Goal: Navigation & Orientation: Find specific page/section

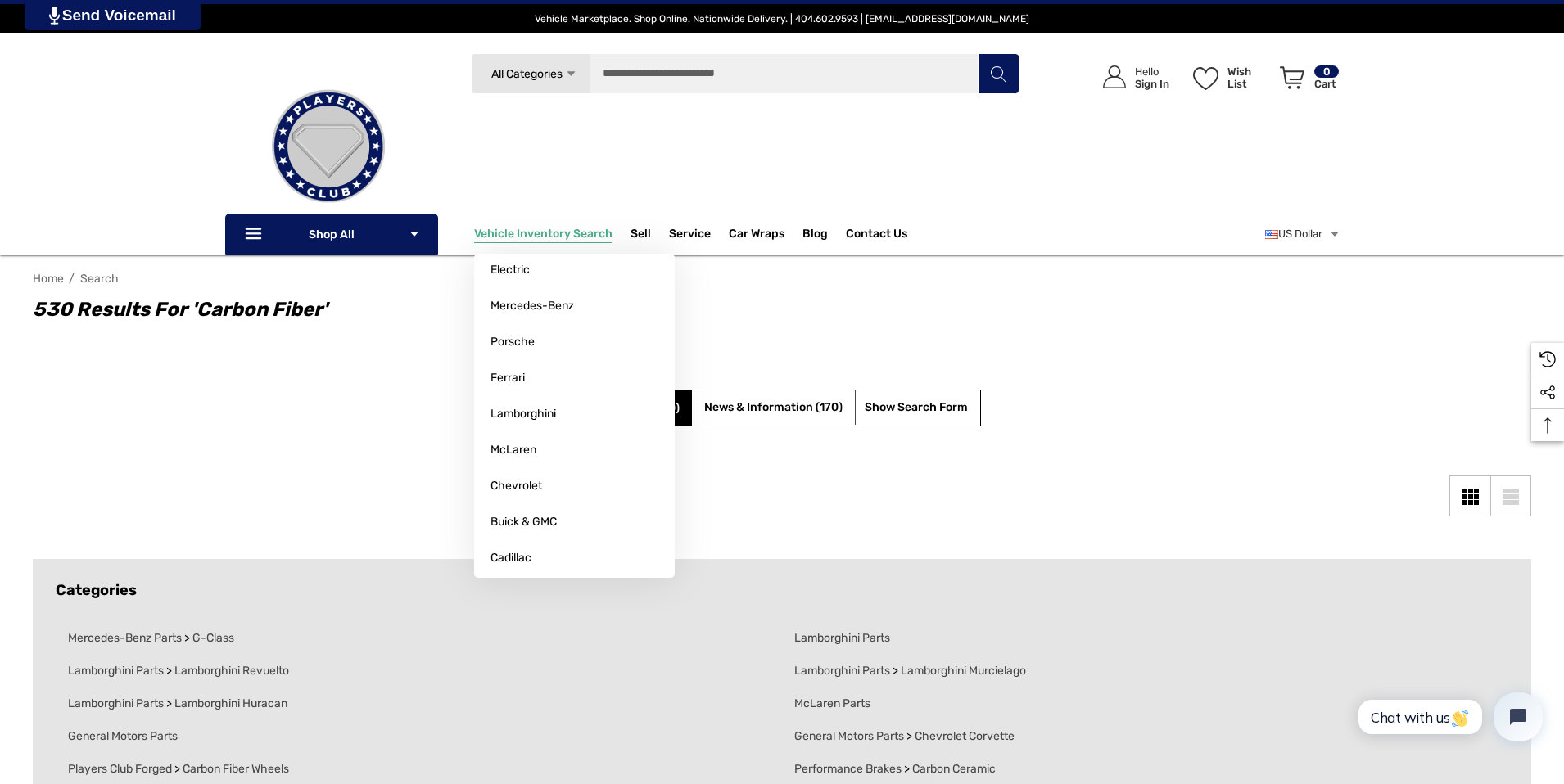
click at [570, 234] on span "Vehicle Inventory Search" at bounding box center [543, 235] width 138 height 18
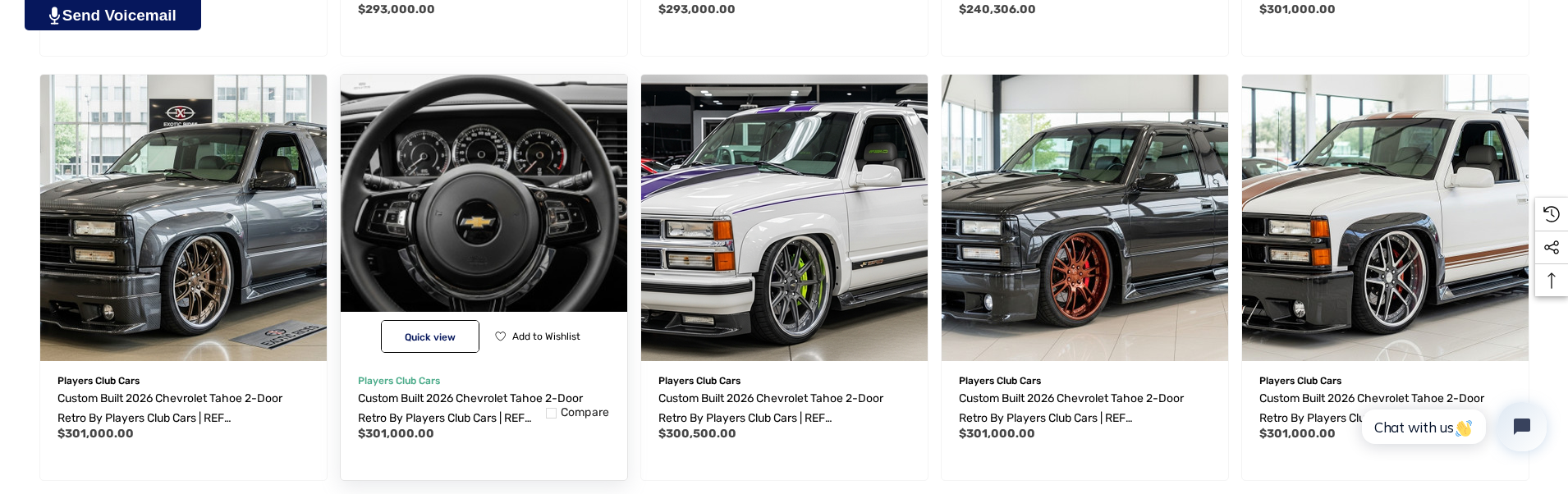
scroll to position [1484, 0]
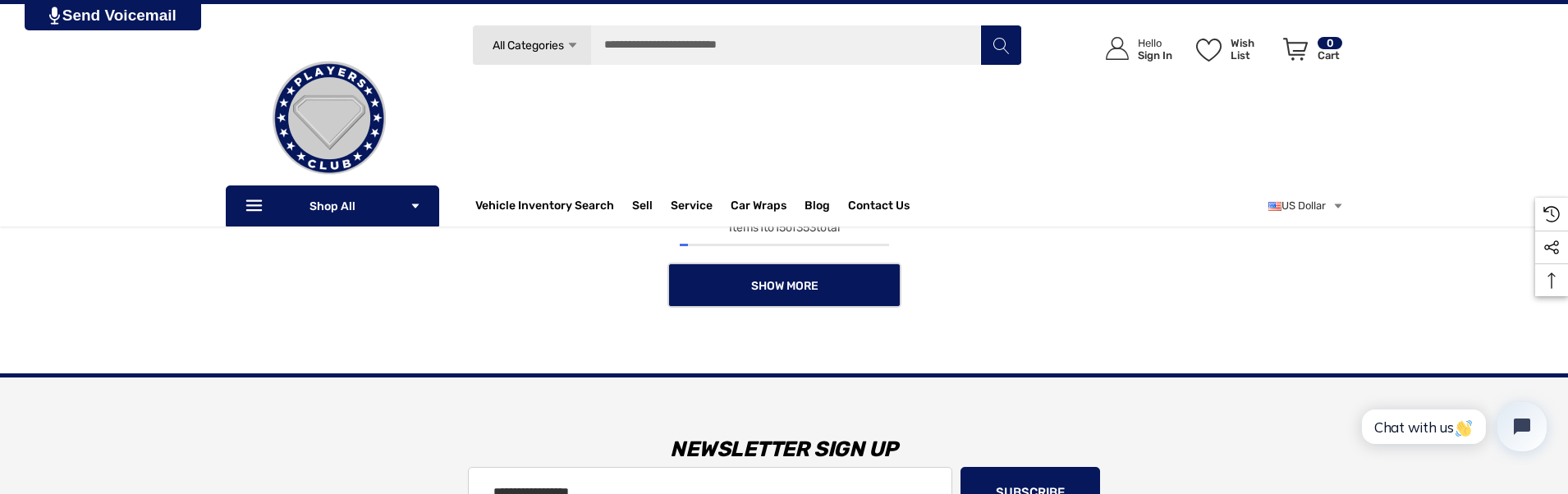
scroll to position [1676, 0]
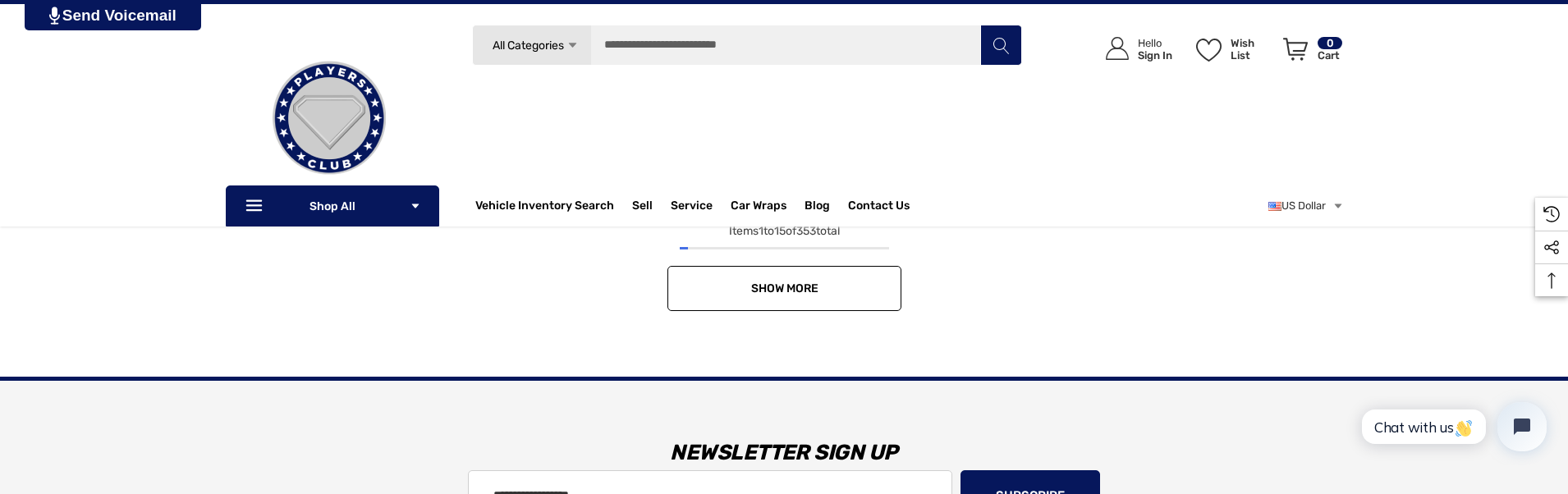
click at [823, 287] on link "Show More" at bounding box center [784, 288] width 234 height 45
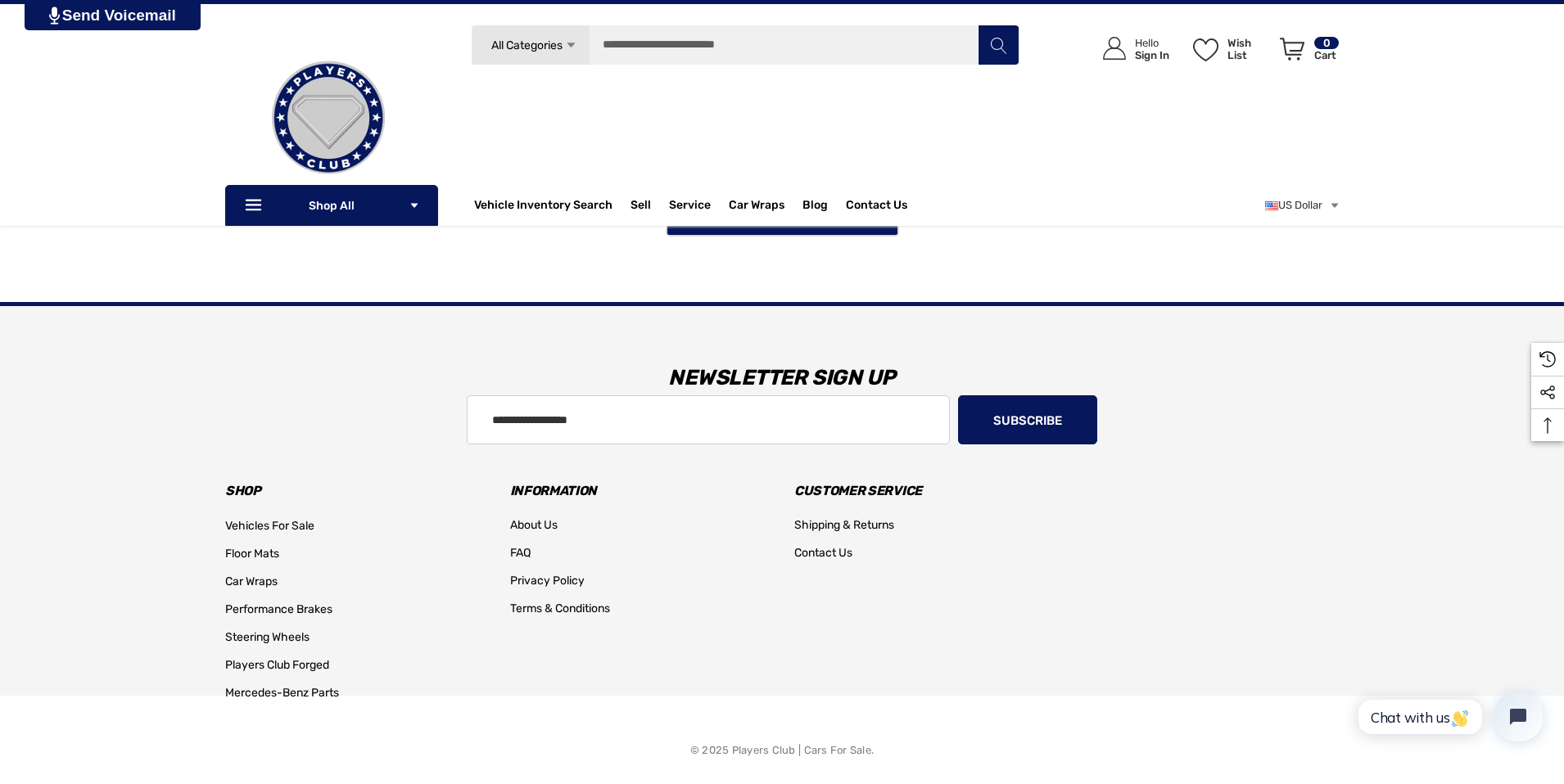
scroll to position [2997, 0]
